Goal: Task Accomplishment & Management: Use online tool/utility

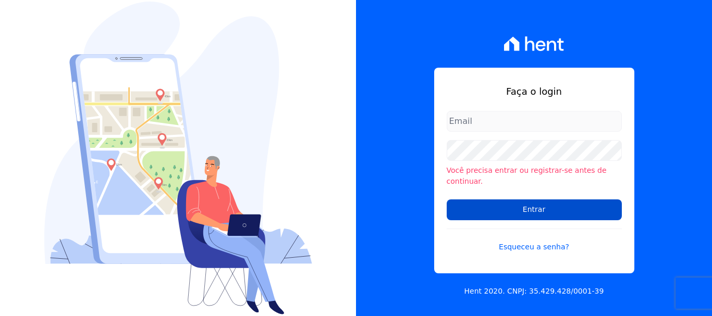
type input "[EMAIL_ADDRESS][DOMAIN_NAME]"
click at [592, 208] on input "Entrar" at bounding box center [534, 210] width 175 height 21
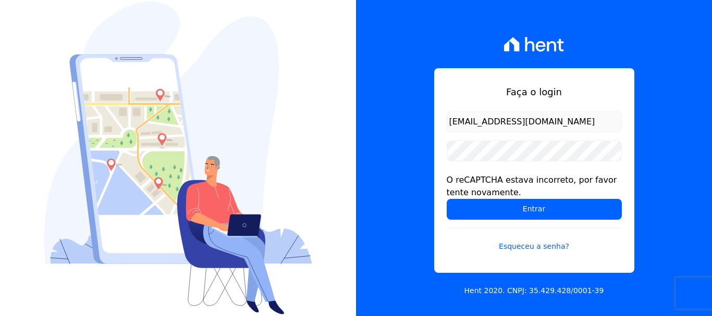
click at [592, 208] on input "Entrar" at bounding box center [534, 209] width 175 height 21
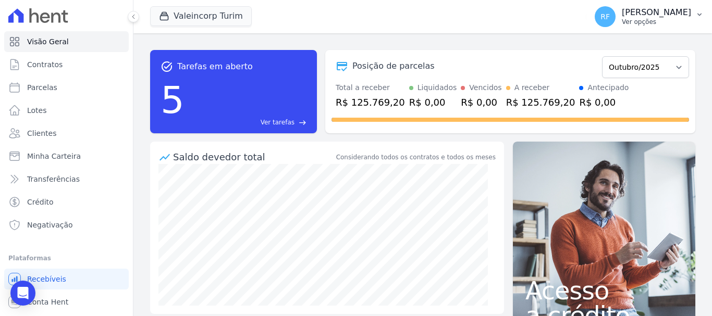
click at [670, 13] on p "[PERSON_NAME]" at bounding box center [656, 12] width 69 height 10
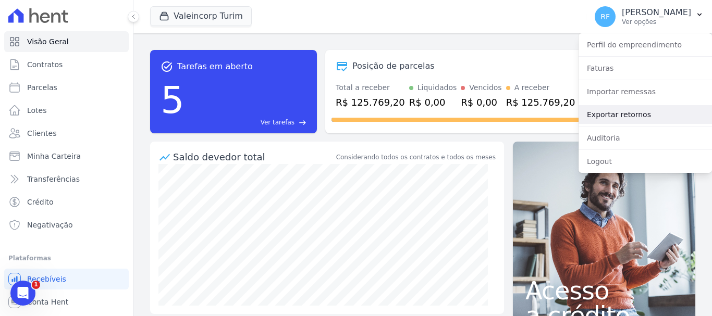
click at [652, 109] on link "Exportar retornos" at bounding box center [644, 114] width 133 height 19
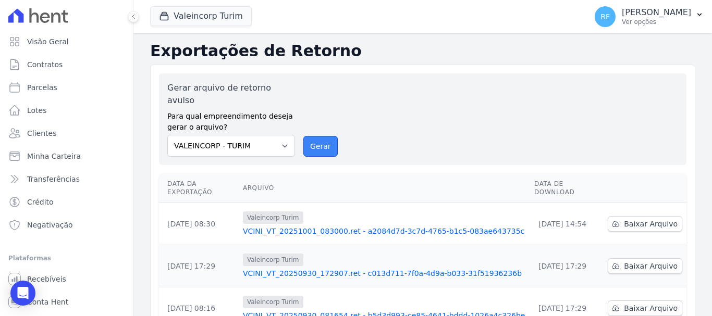
click at [326, 136] on button "Gerar" at bounding box center [320, 146] width 34 height 21
